Goal: Task Accomplishment & Management: Manage account settings

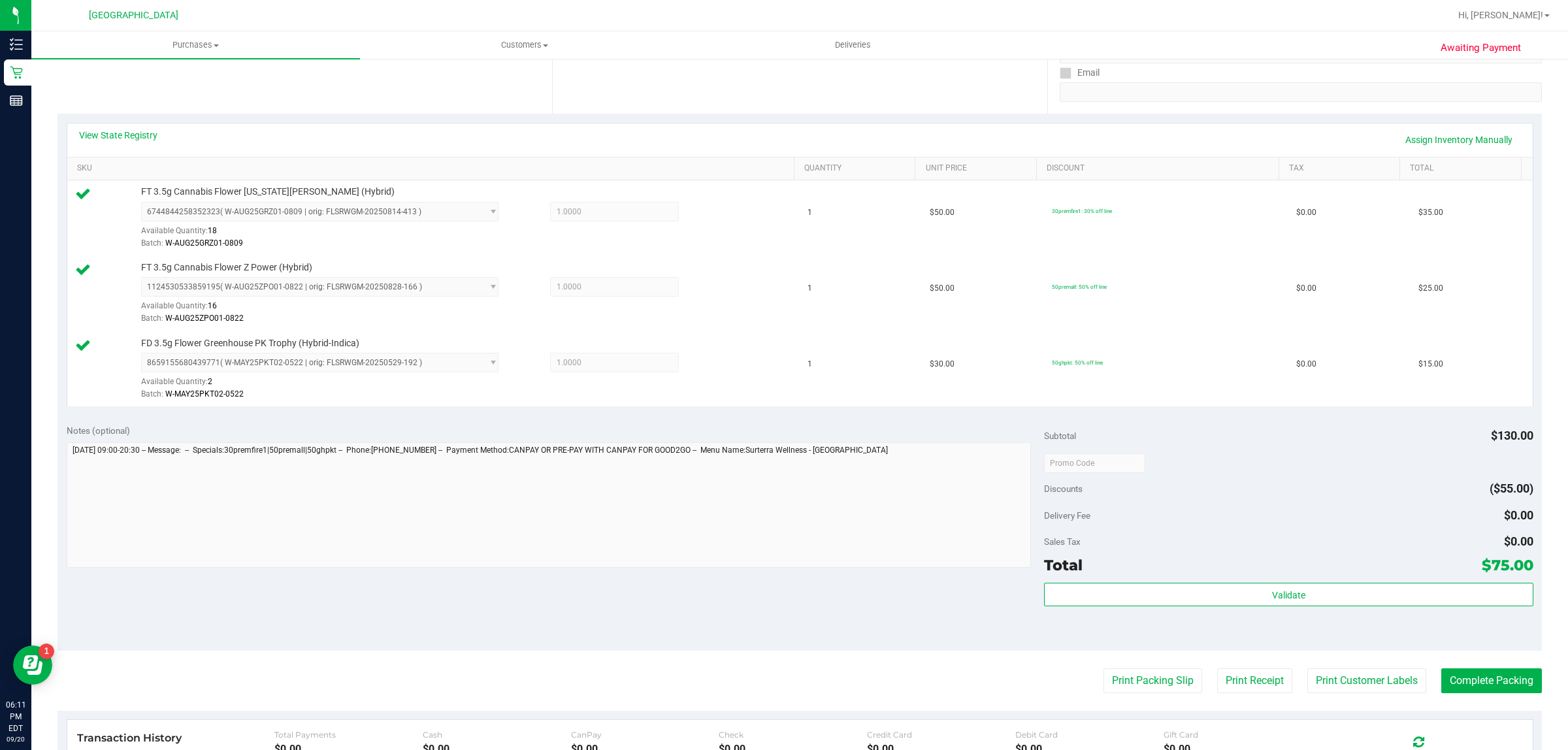
scroll to position [245, 0]
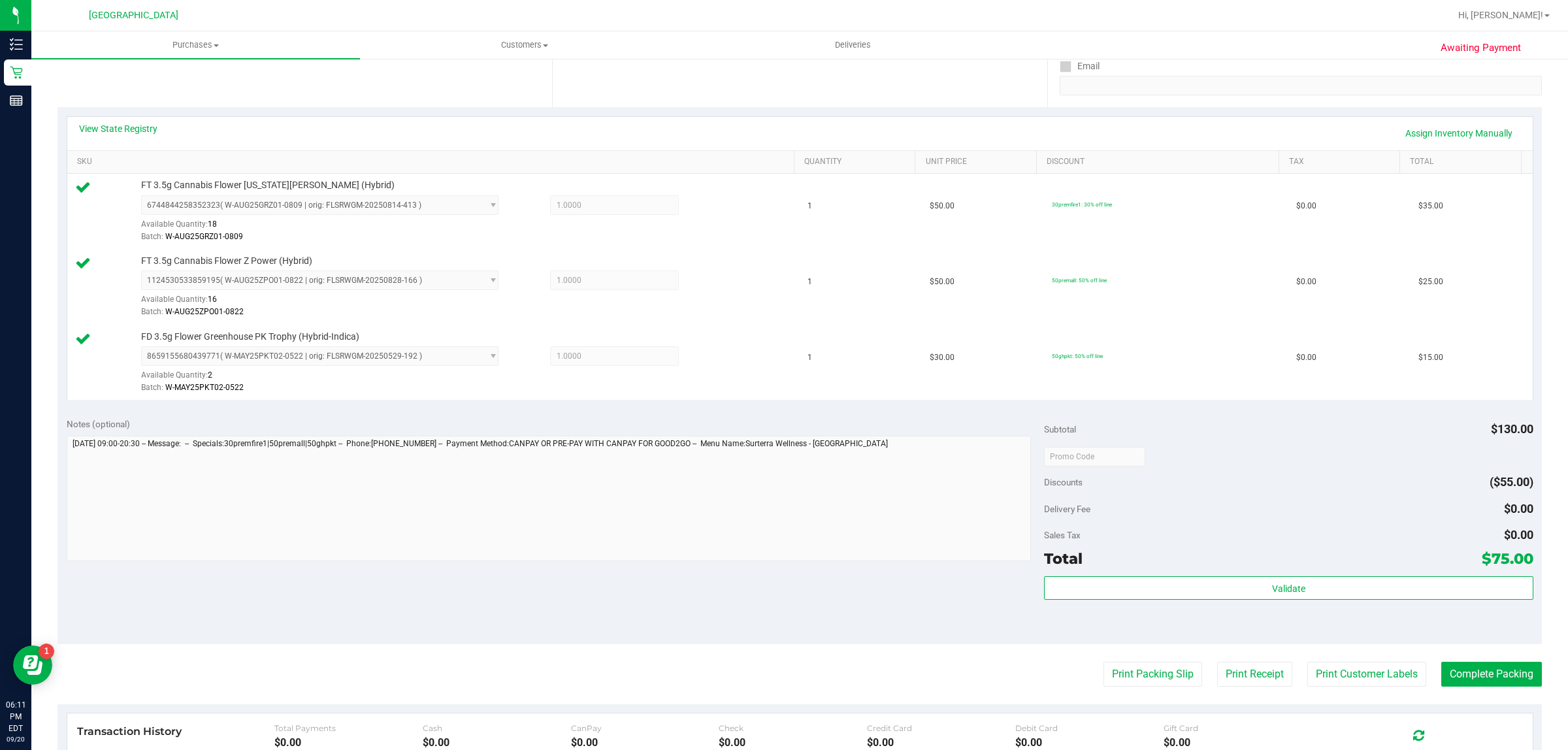
click at [1114, 658] on purchase-details "Back Edit Purchase Cancel Purchase View Profile # 11982098 BioTrack ID: - Submi…" at bounding box center [799, 387] width 1484 height 1123
click at [1115, 672] on button "Print Packing Slip" at bounding box center [1152, 674] width 99 height 25
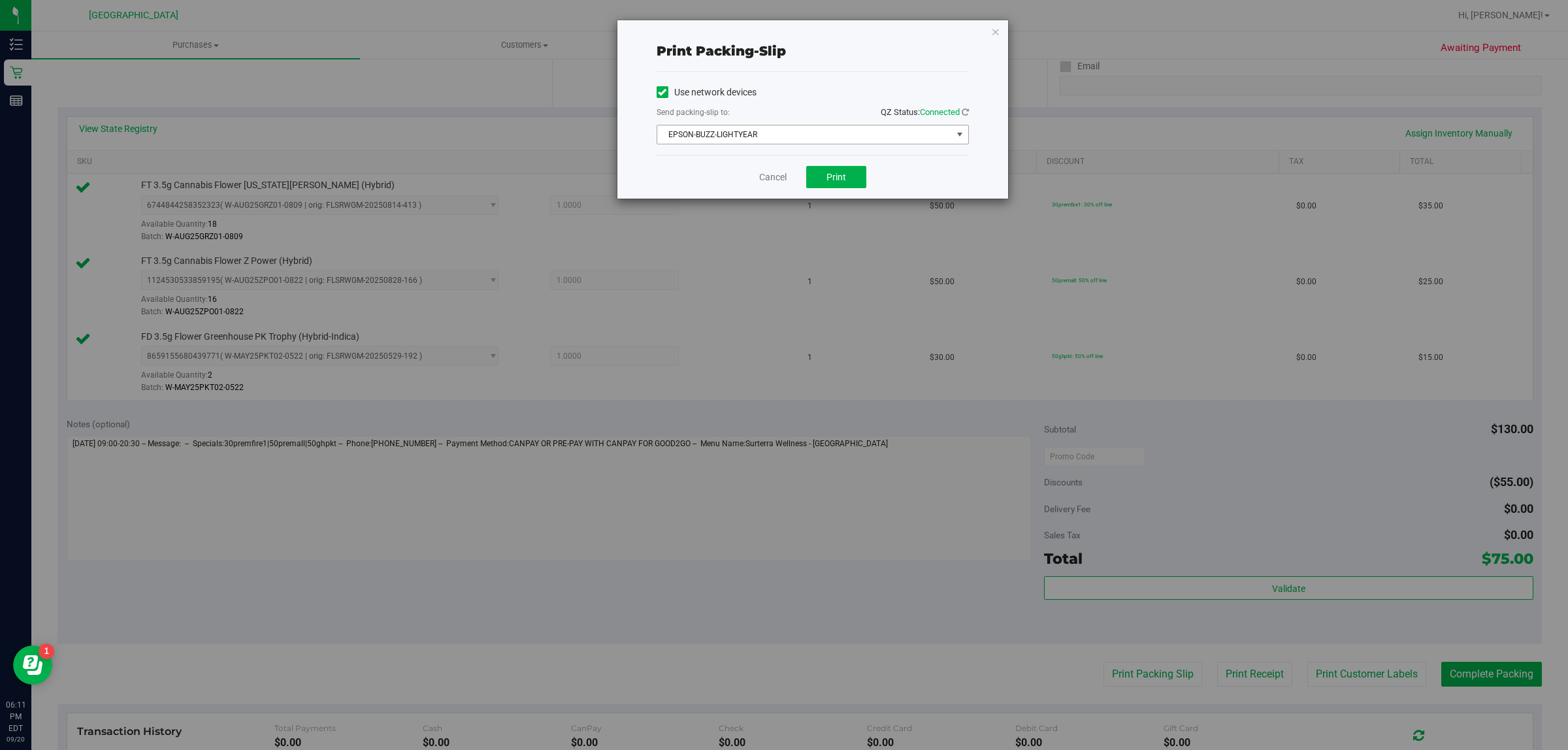
click at [845, 138] on span "EPSON-BUZZ-LIGHTYEAR" at bounding box center [804, 134] width 294 height 18
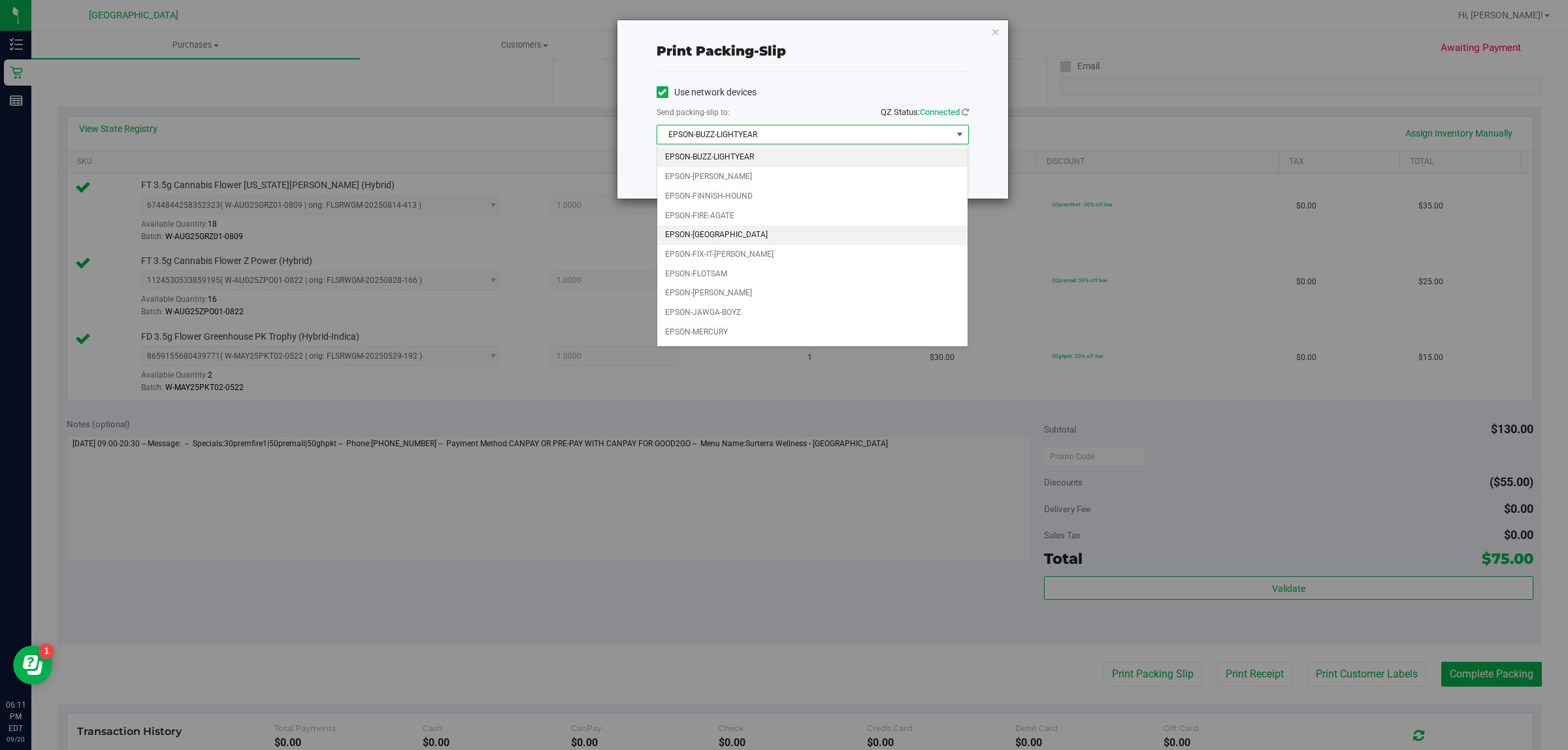
click at [791, 226] on li "EPSON-[GEOGRAPHIC_DATA]" at bounding box center [812, 235] width 311 height 19
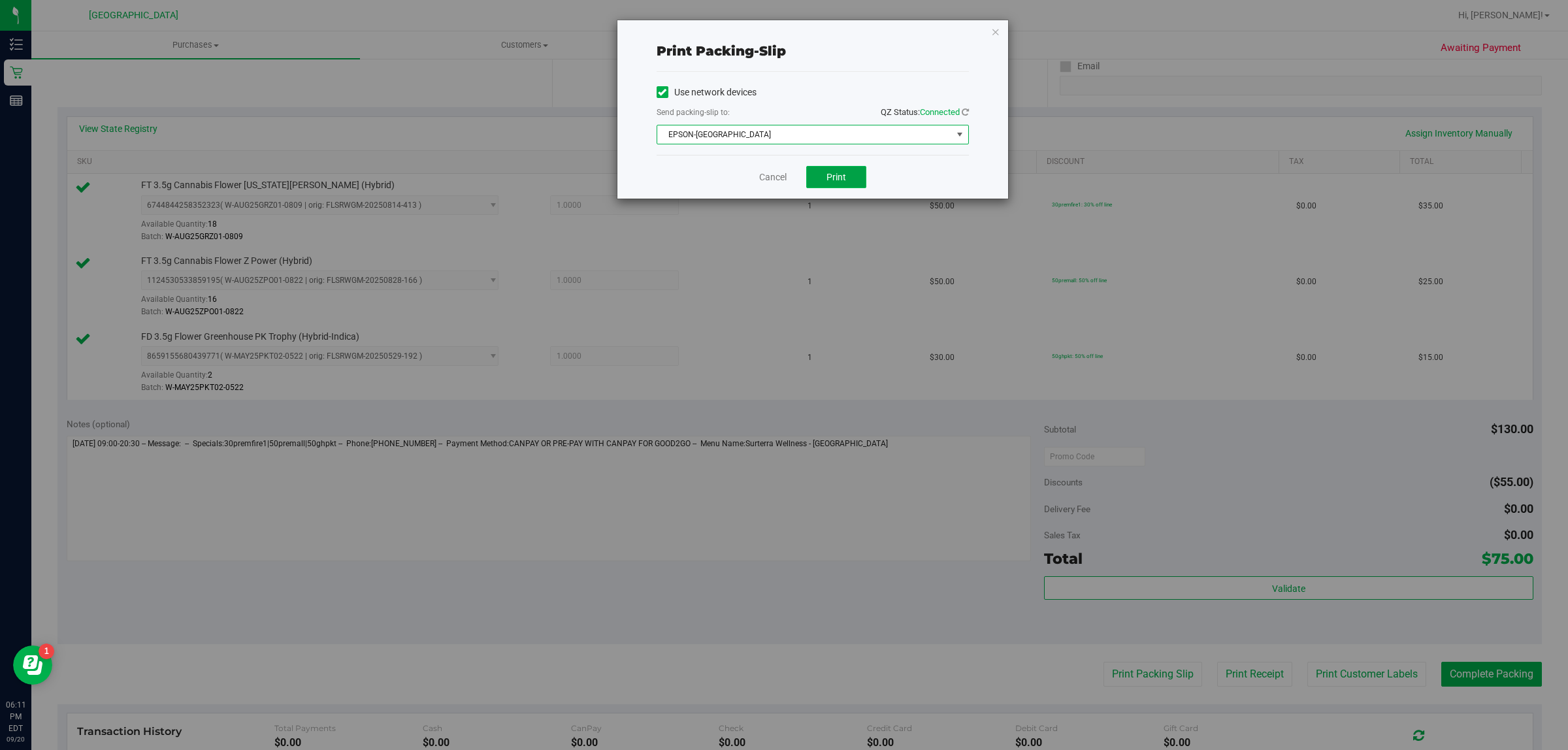
click at [850, 175] on button "Print" at bounding box center [835, 176] width 60 height 22
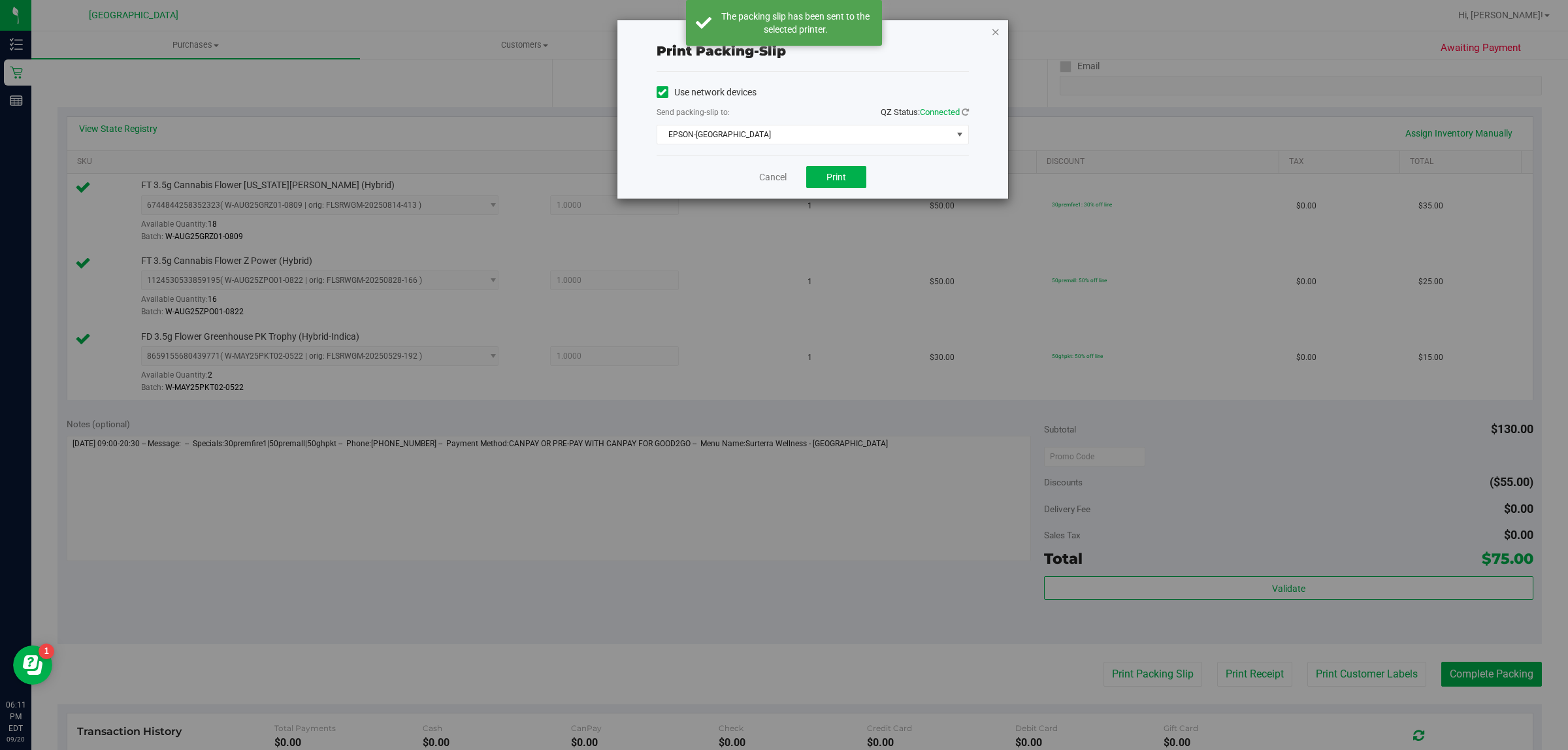
click at [993, 33] on icon "button" at bounding box center [995, 32] width 10 height 15
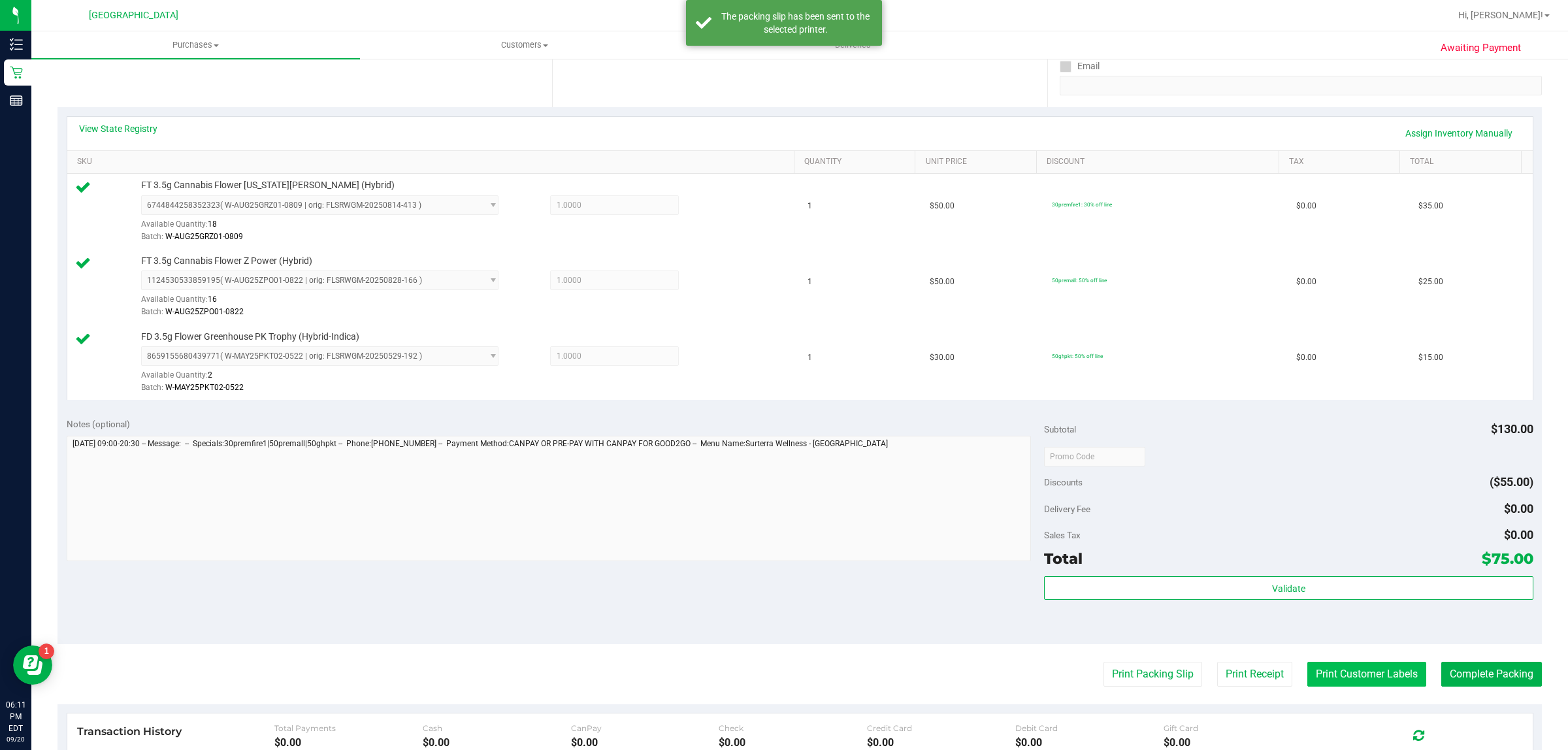
click at [1390, 667] on button "Print Customer Labels" at bounding box center [1367, 674] width 119 height 25
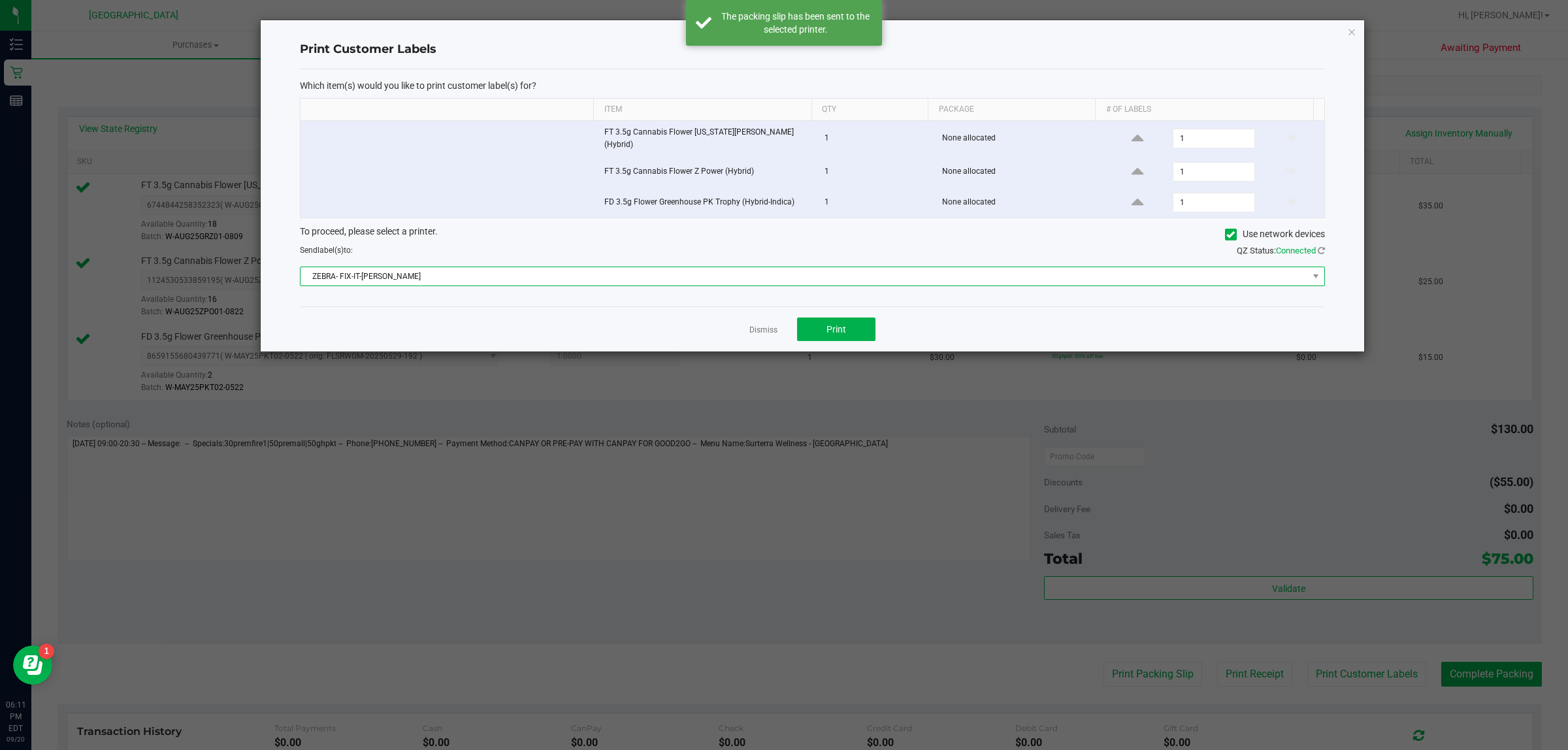
click at [873, 276] on span "ZEBRA- FIX-IT-[PERSON_NAME]" at bounding box center [804, 276] width 1007 height 18
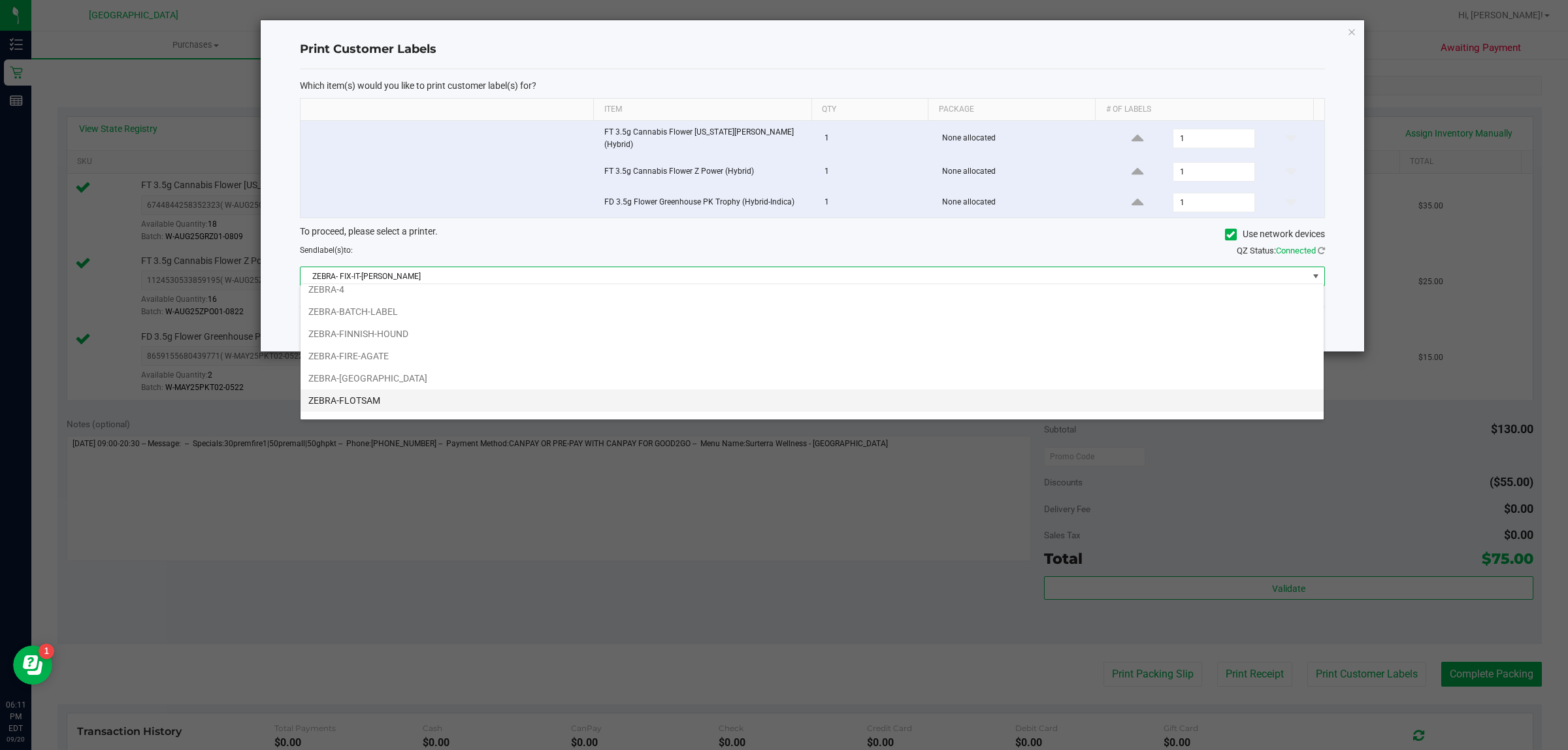
scroll to position [82, 0]
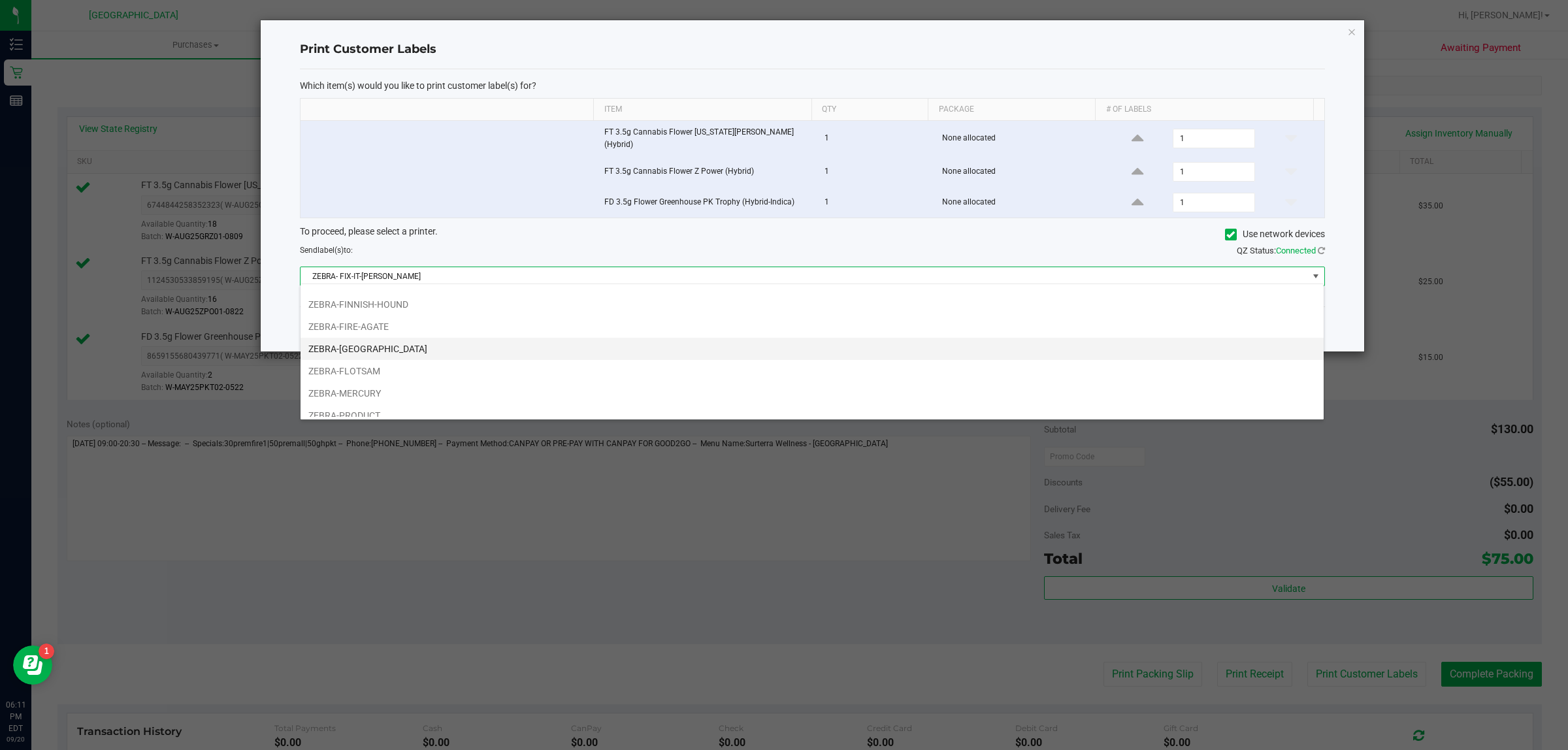
click at [730, 347] on li "ZEBRA-[GEOGRAPHIC_DATA]" at bounding box center [811, 348] width 1023 height 22
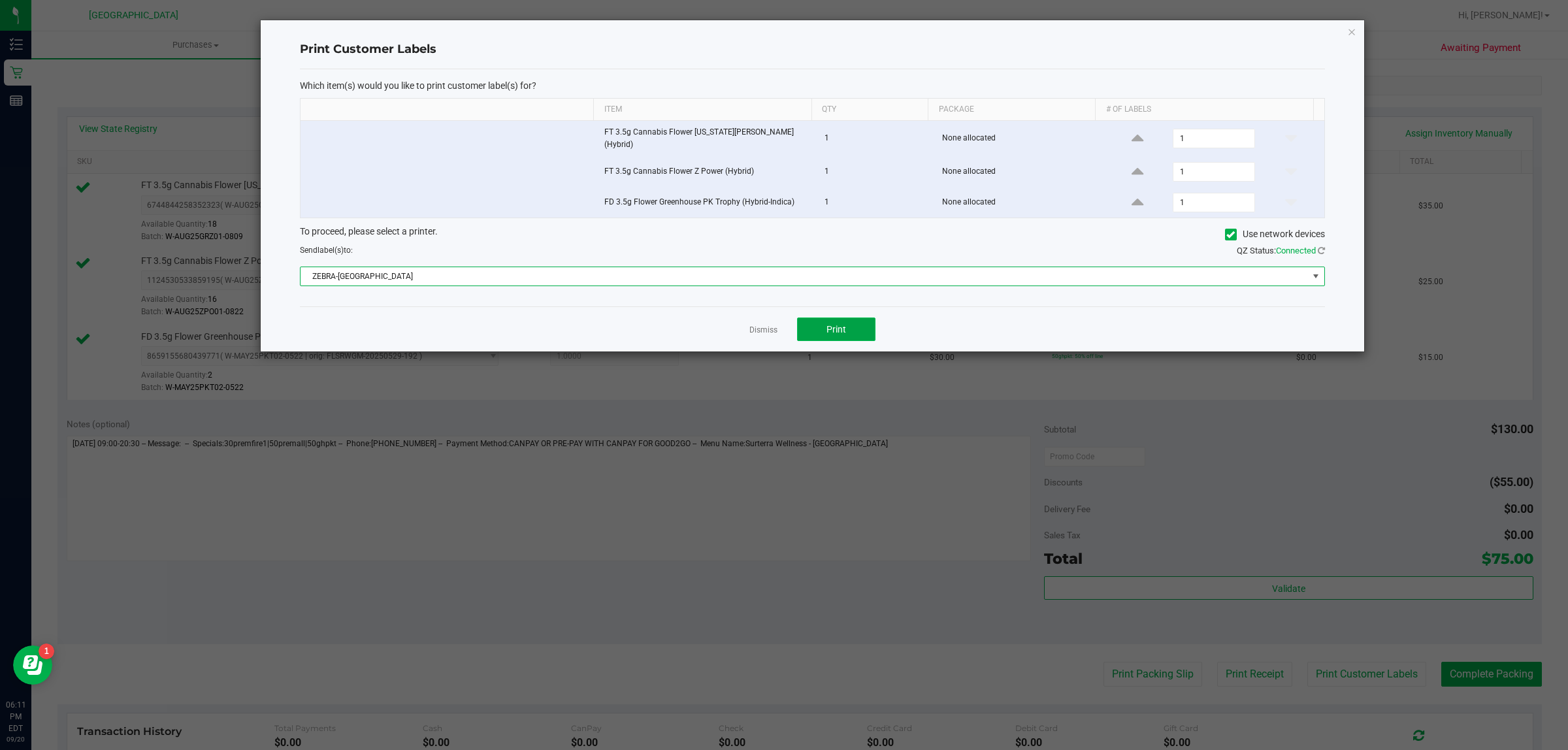
click at [813, 317] on button "Print" at bounding box center [836, 329] width 79 height 24
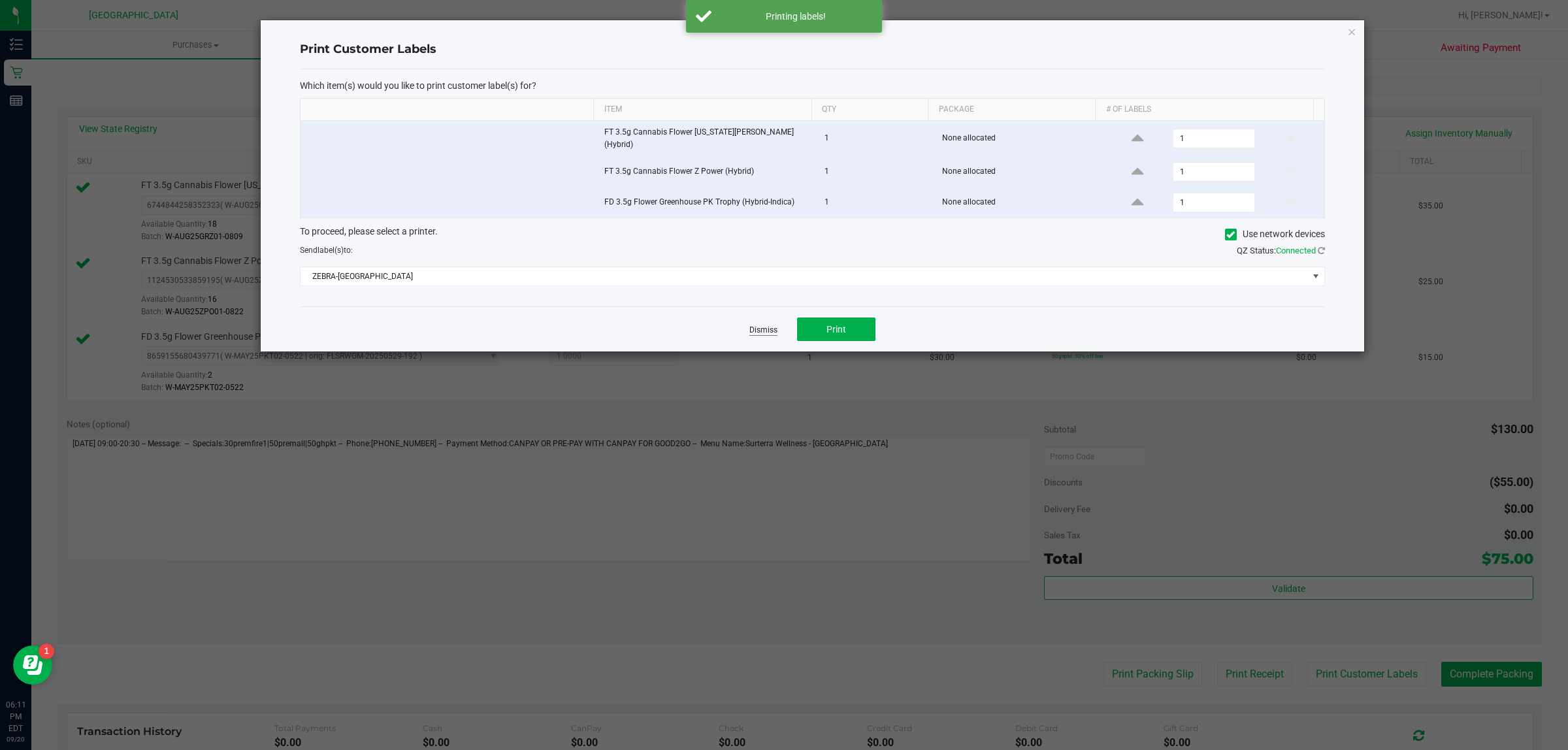
click at [761, 324] on link "Dismiss" at bounding box center [762, 330] width 28 height 12
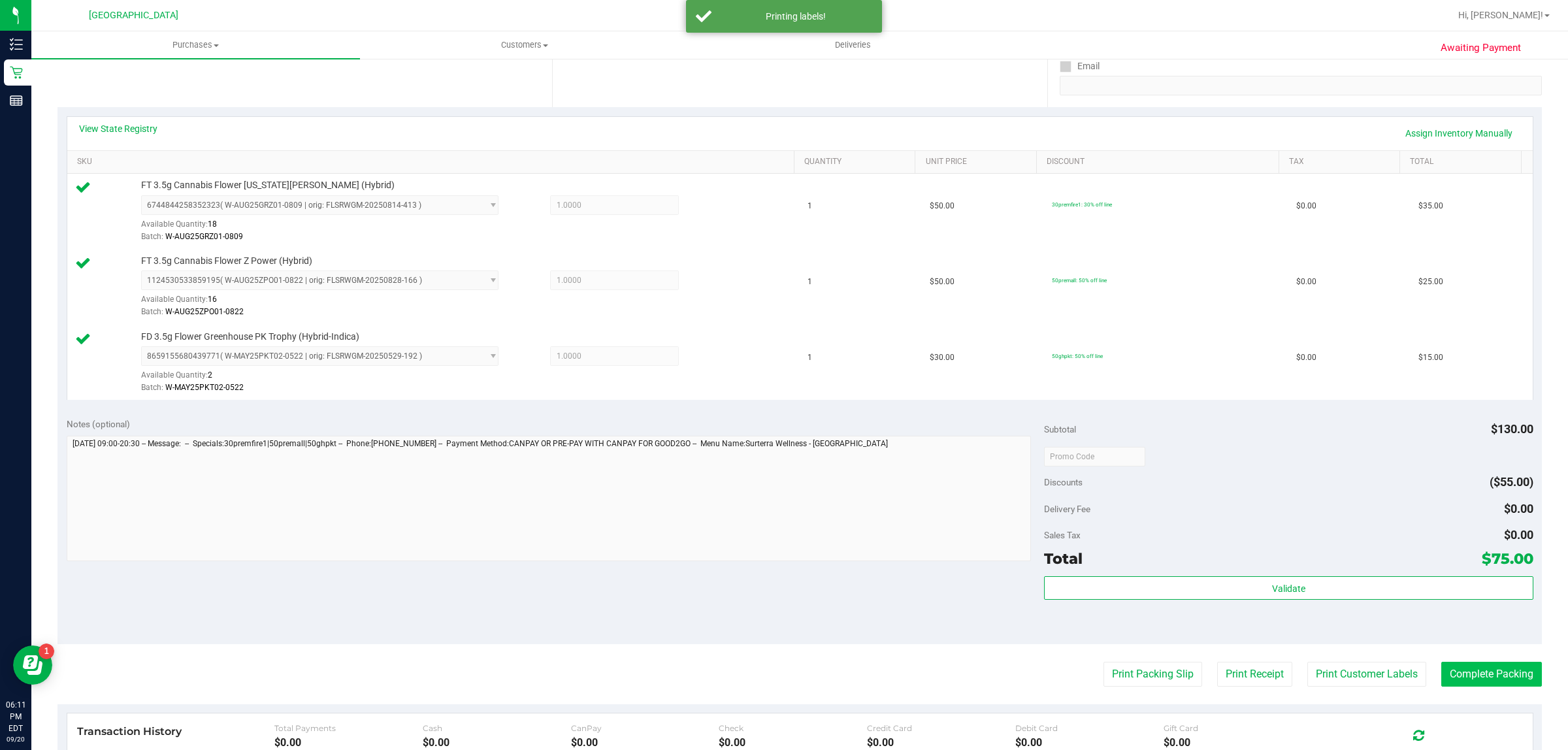
click at [1490, 672] on button "Complete Packing" at bounding box center [1490, 674] width 101 height 25
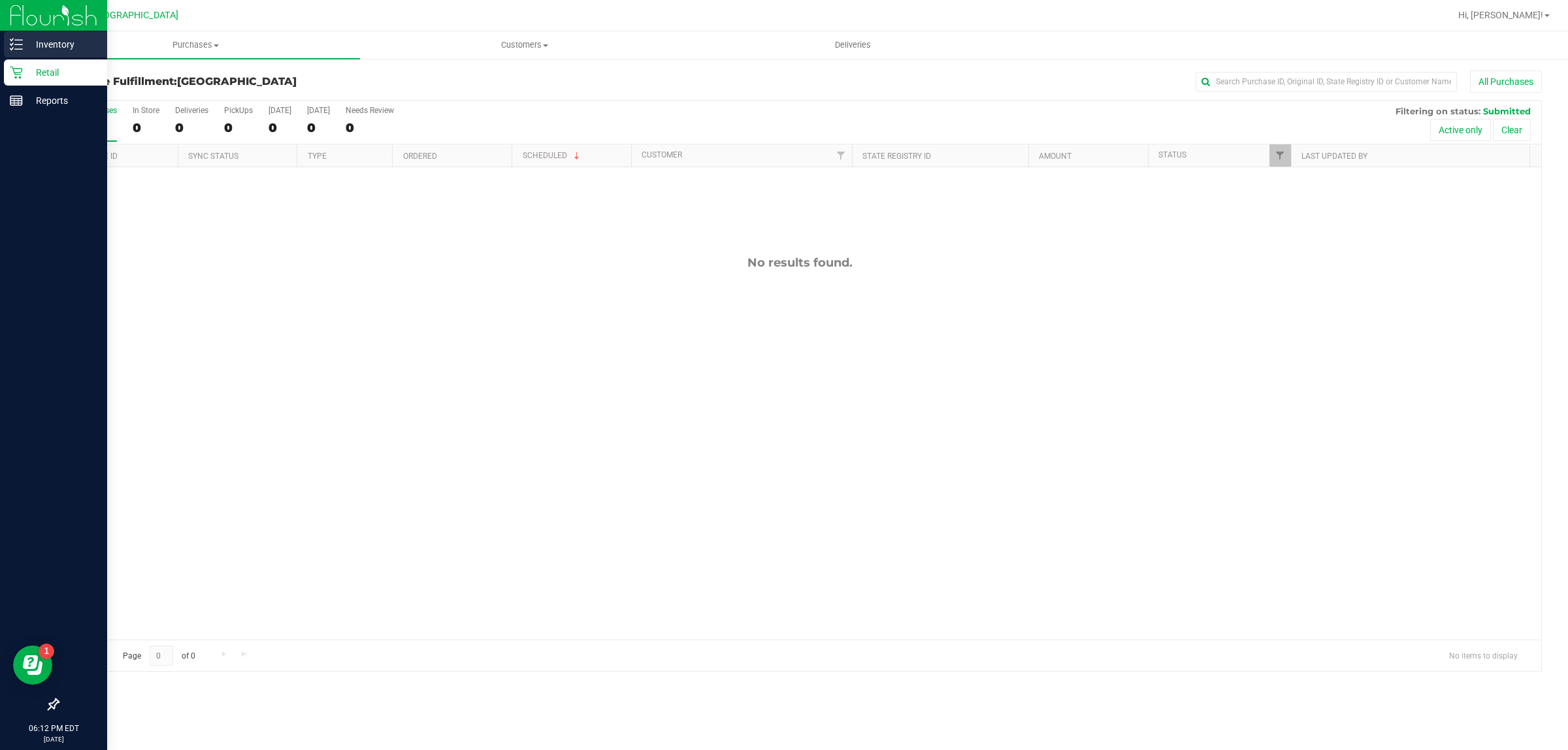
click at [35, 37] on p "Inventory" at bounding box center [62, 44] width 79 height 15
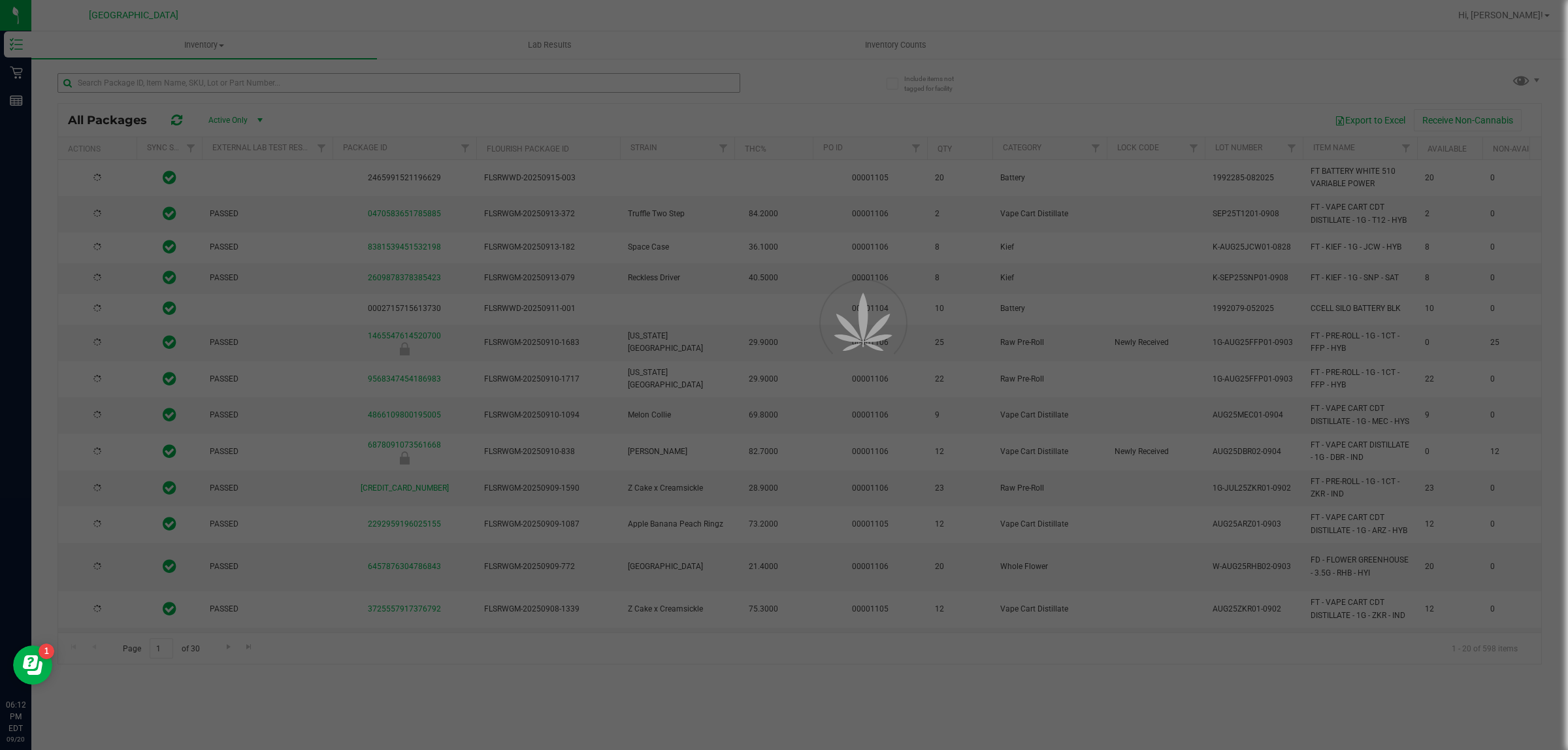
click at [302, 85] on div at bounding box center [784, 375] width 1568 height 750
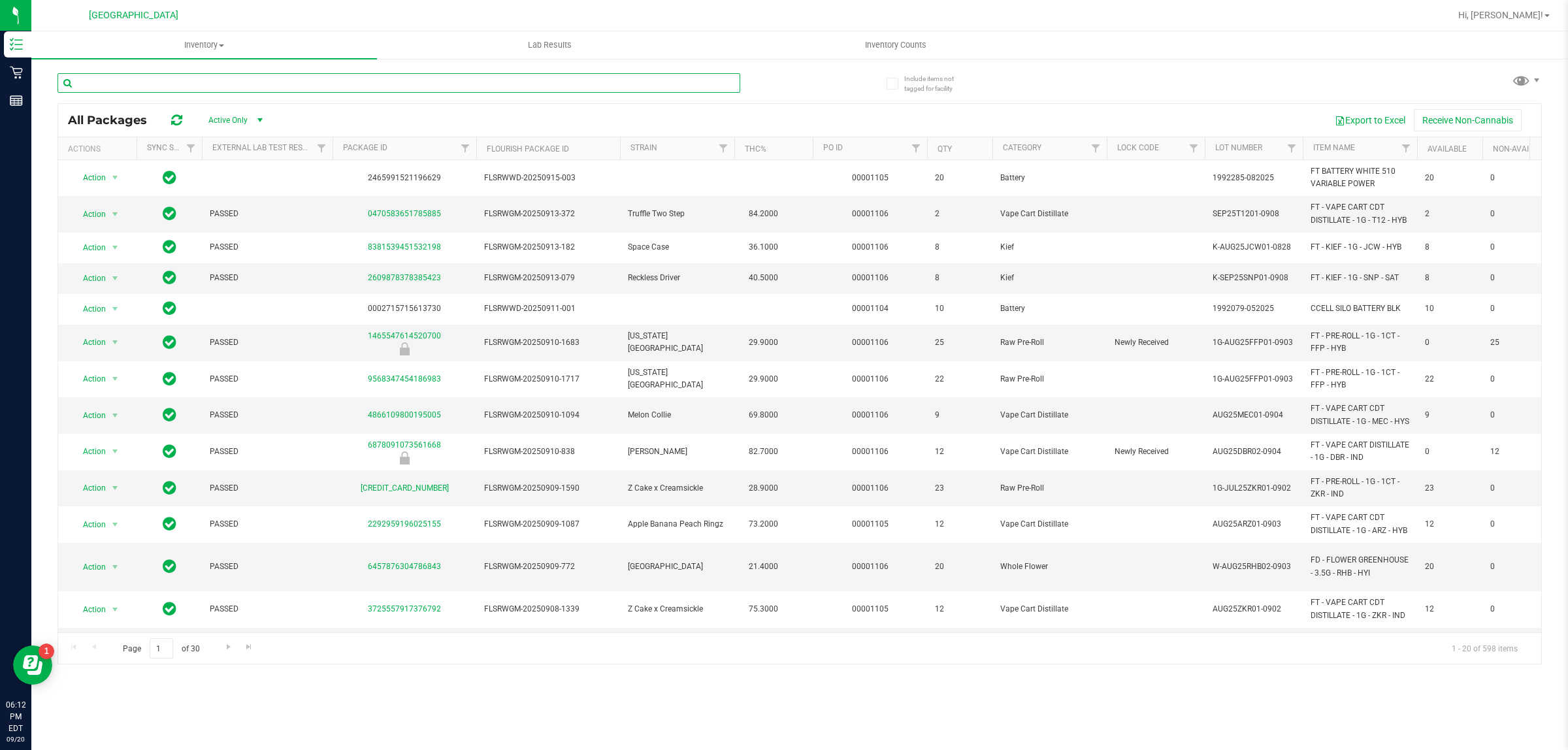
click at [302, 85] on input "text" at bounding box center [399, 82] width 683 height 19
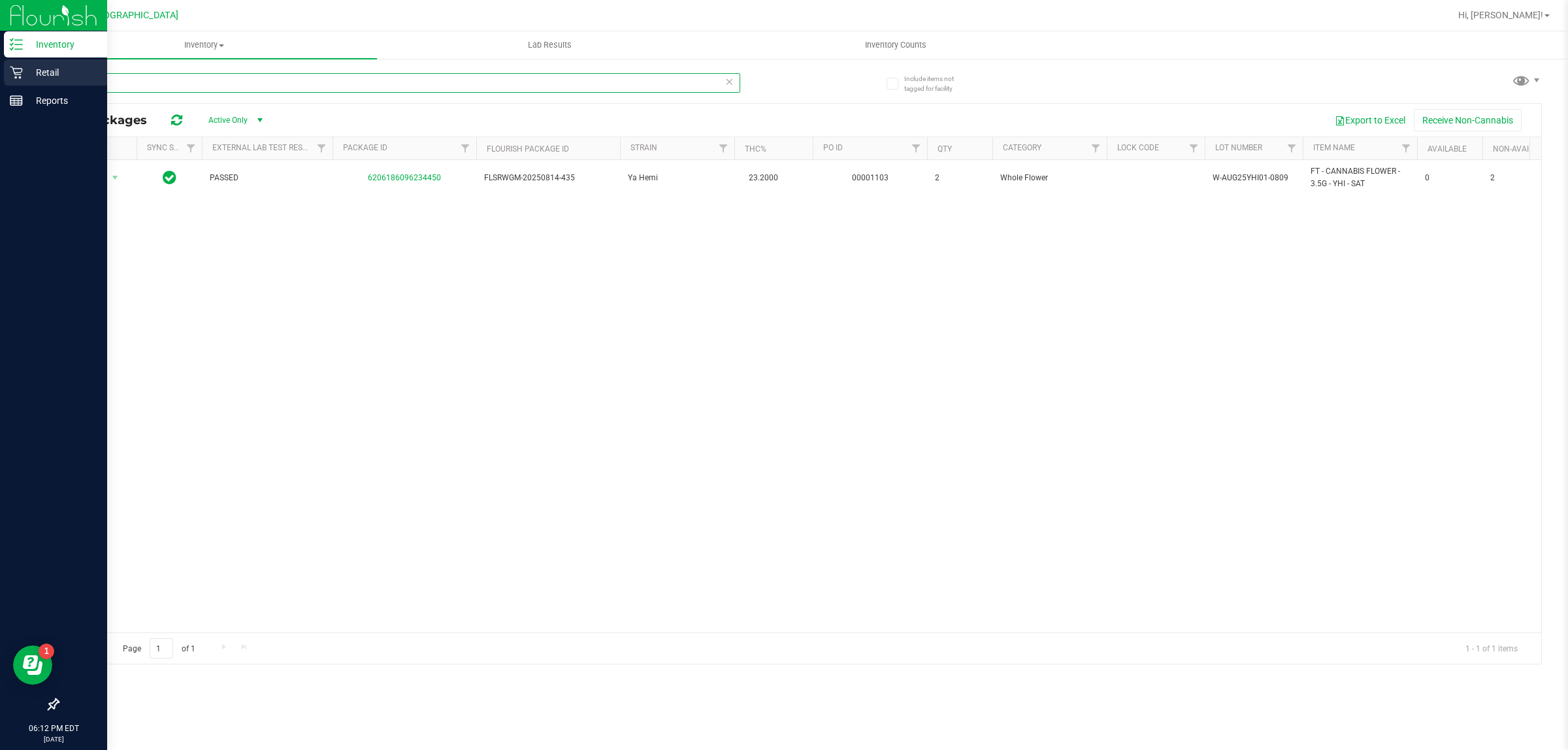
type input "yhi"
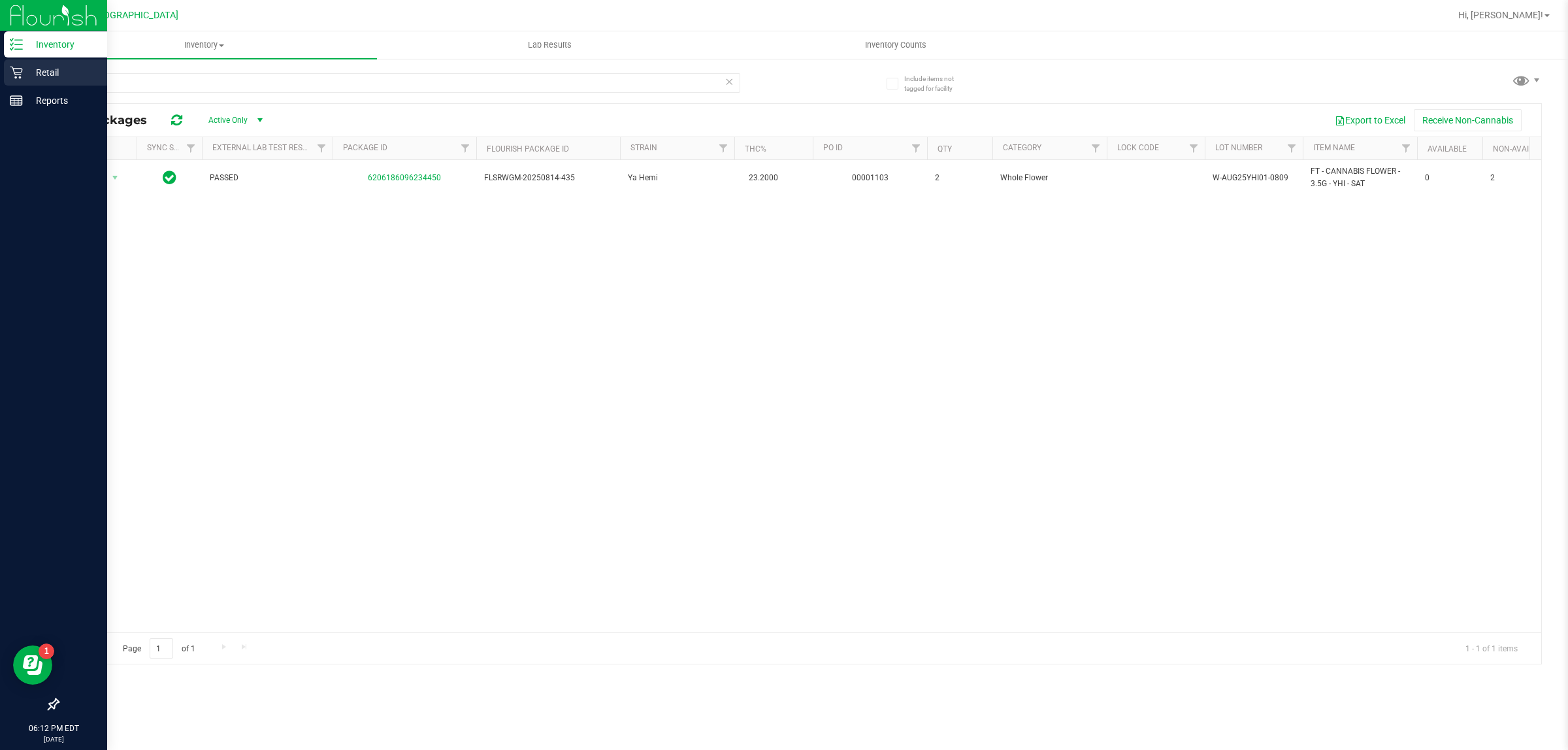
click at [15, 60] on div "Retail" at bounding box center [56, 72] width 104 height 26
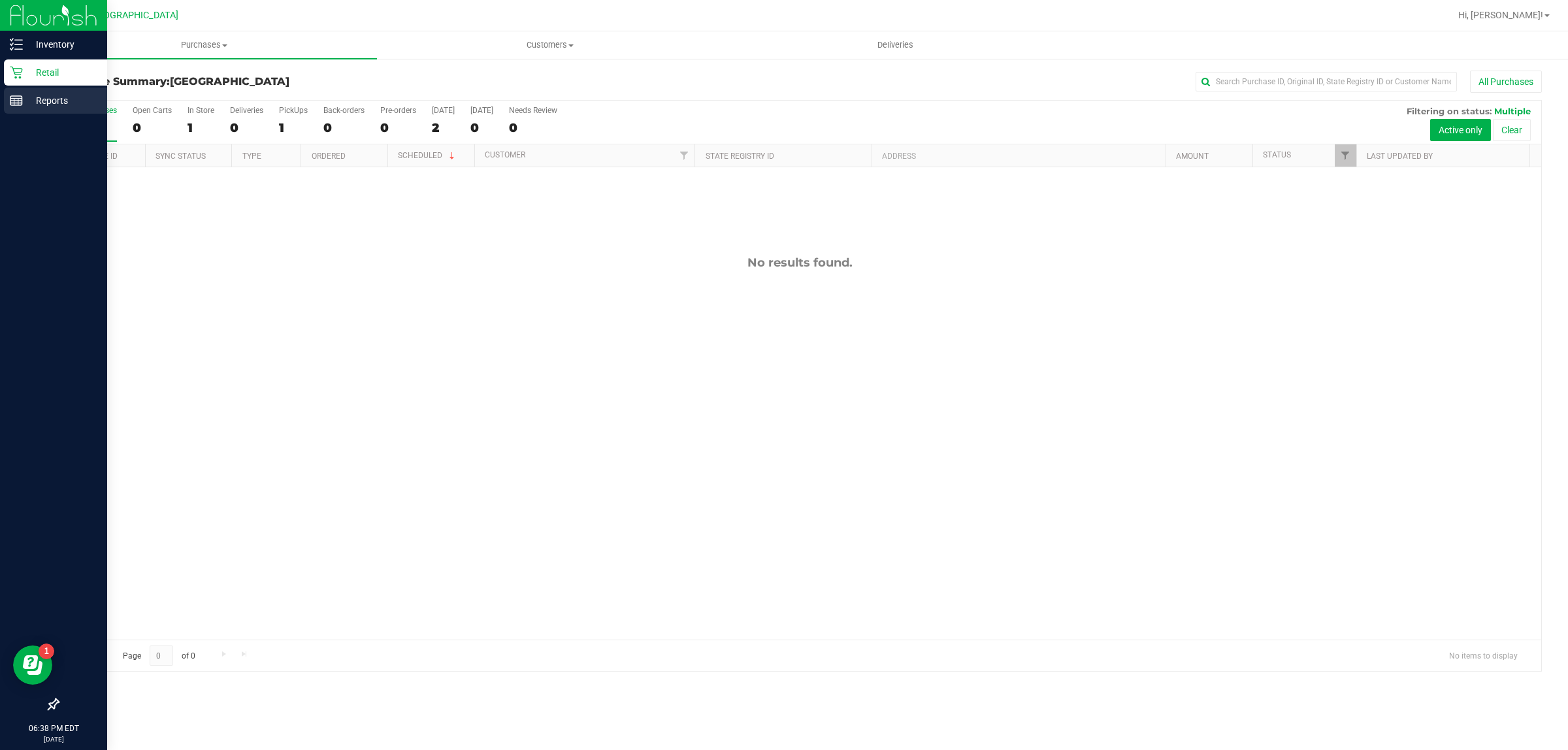
click at [76, 99] on p "Reports" at bounding box center [62, 101] width 79 height 15
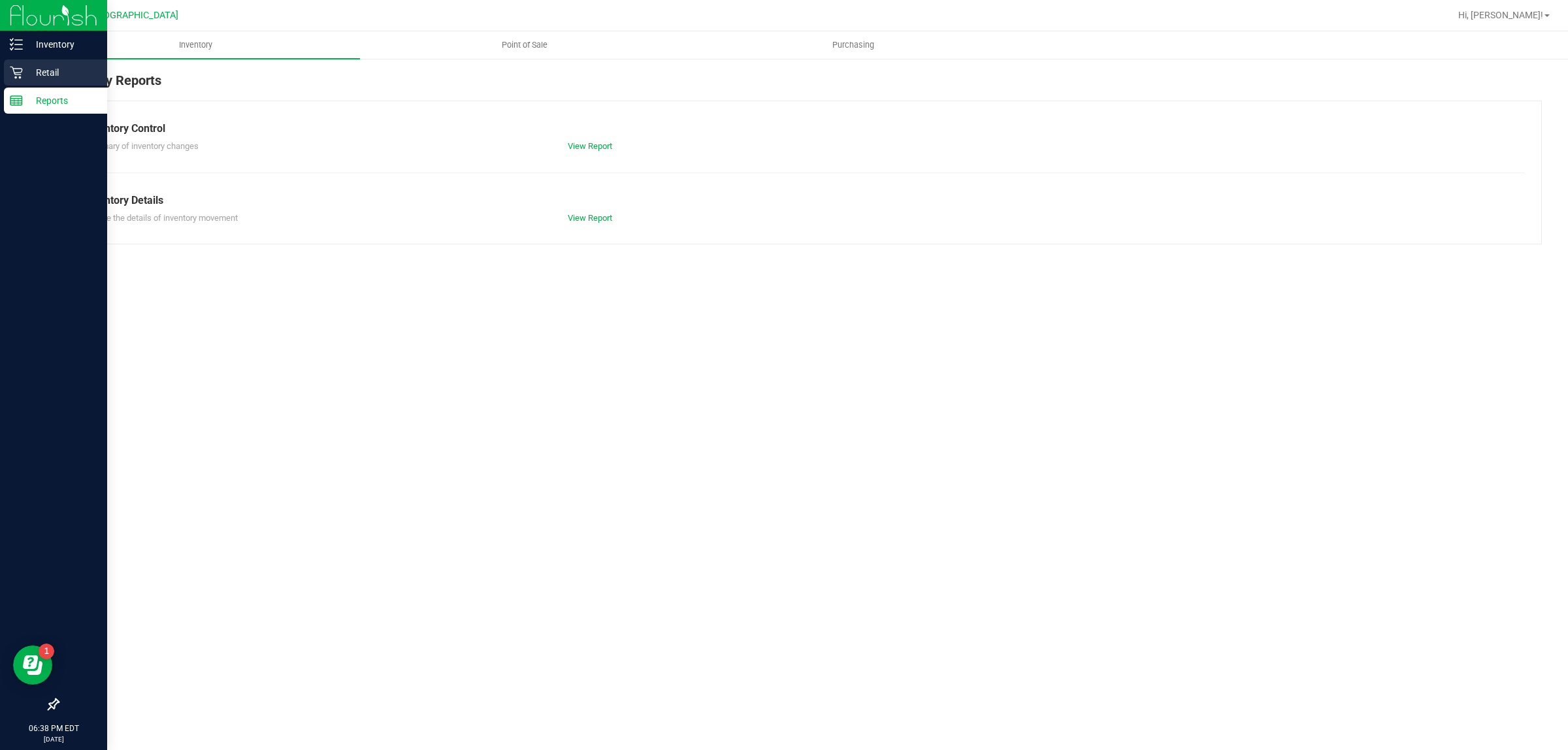
click at [75, 77] on p "Retail" at bounding box center [62, 72] width 79 height 15
